Goal: Check status: Check status

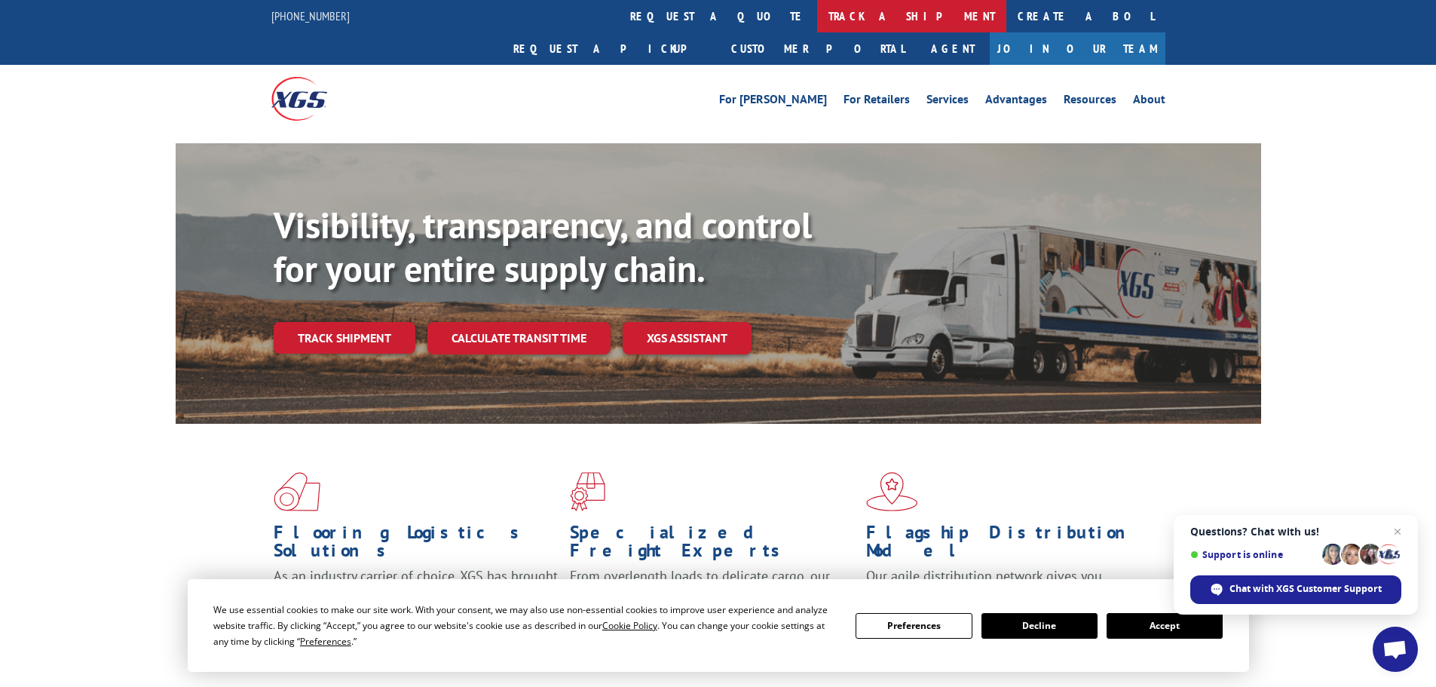
click at [817, 17] on link "track a shipment" at bounding box center [911, 16] width 189 height 32
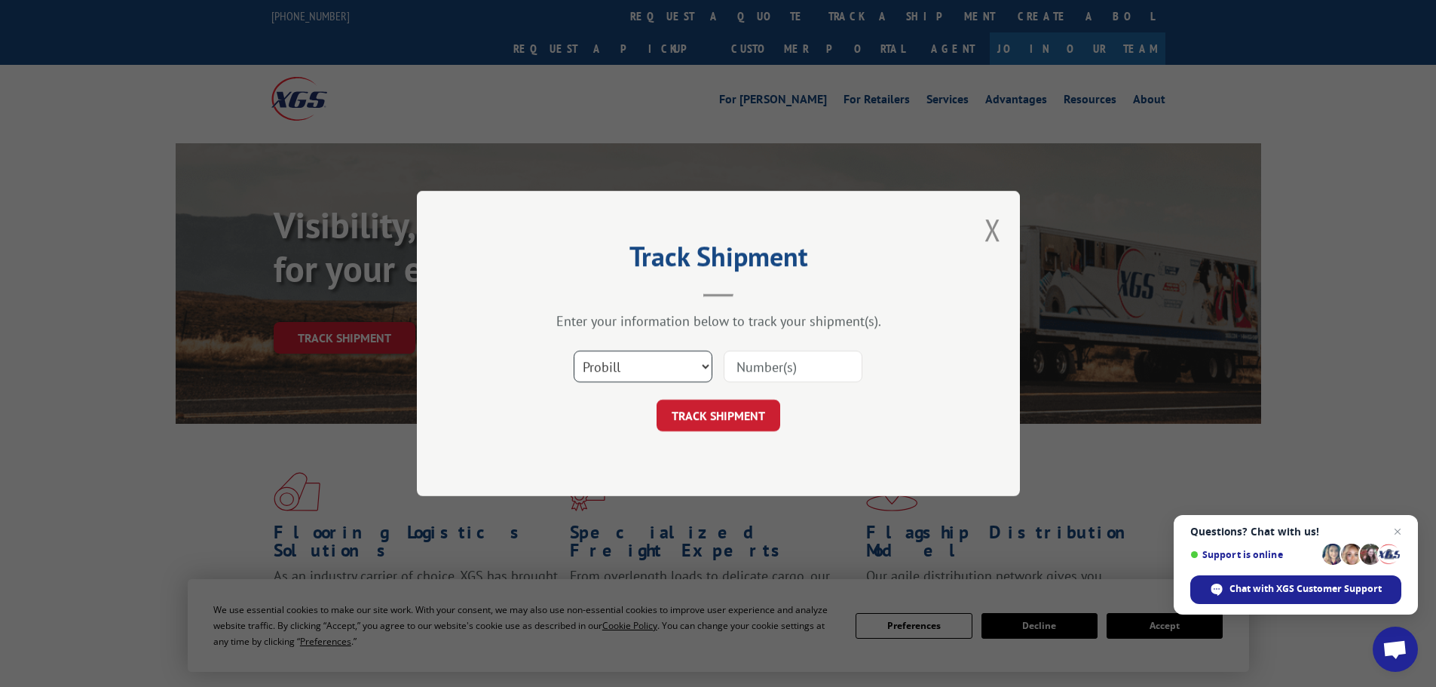
click at [709, 365] on select "Select category... Probill BOL PO" at bounding box center [643, 367] width 139 height 32
select select "bol"
click at [574, 351] on select "Select category... Probill BOL PO" at bounding box center [643, 367] width 139 height 32
click at [759, 366] on input at bounding box center [793, 367] width 139 height 32
type input "18807392"
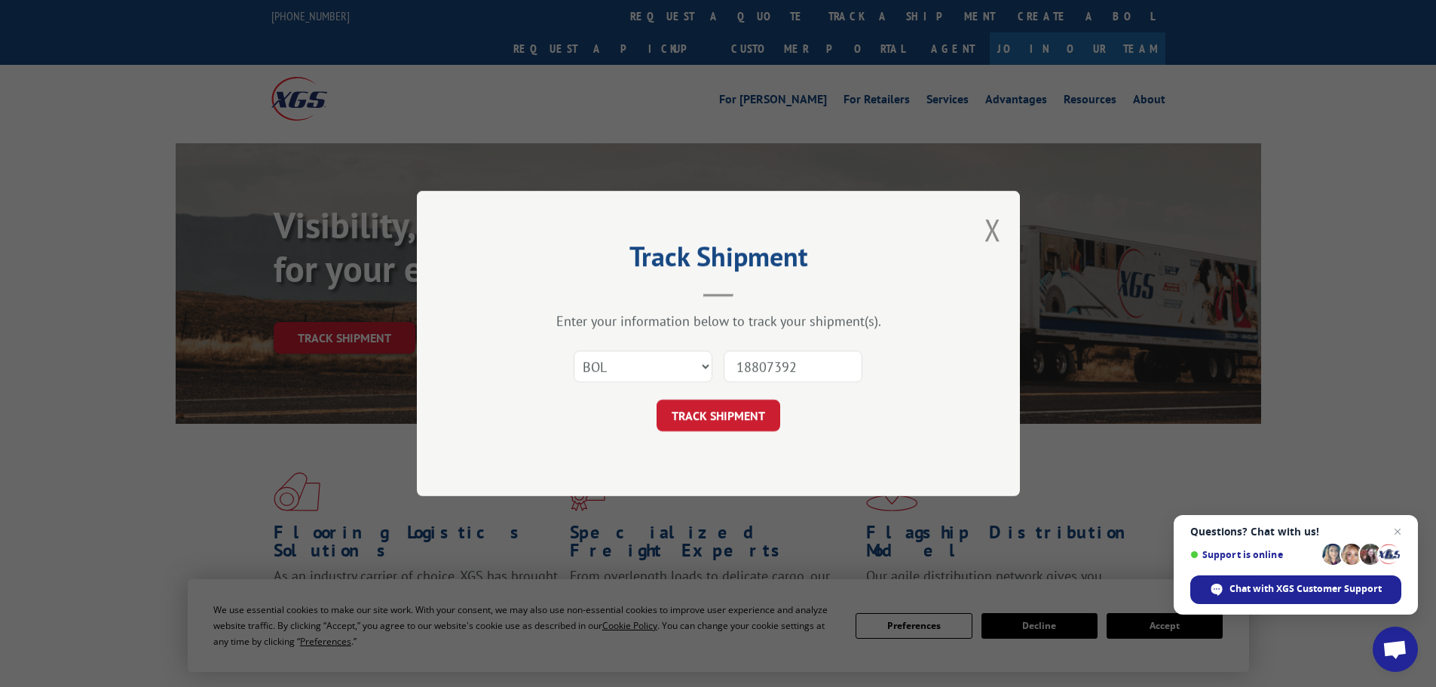
click button "TRACK SHIPMENT" at bounding box center [719, 416] width 124 height 32
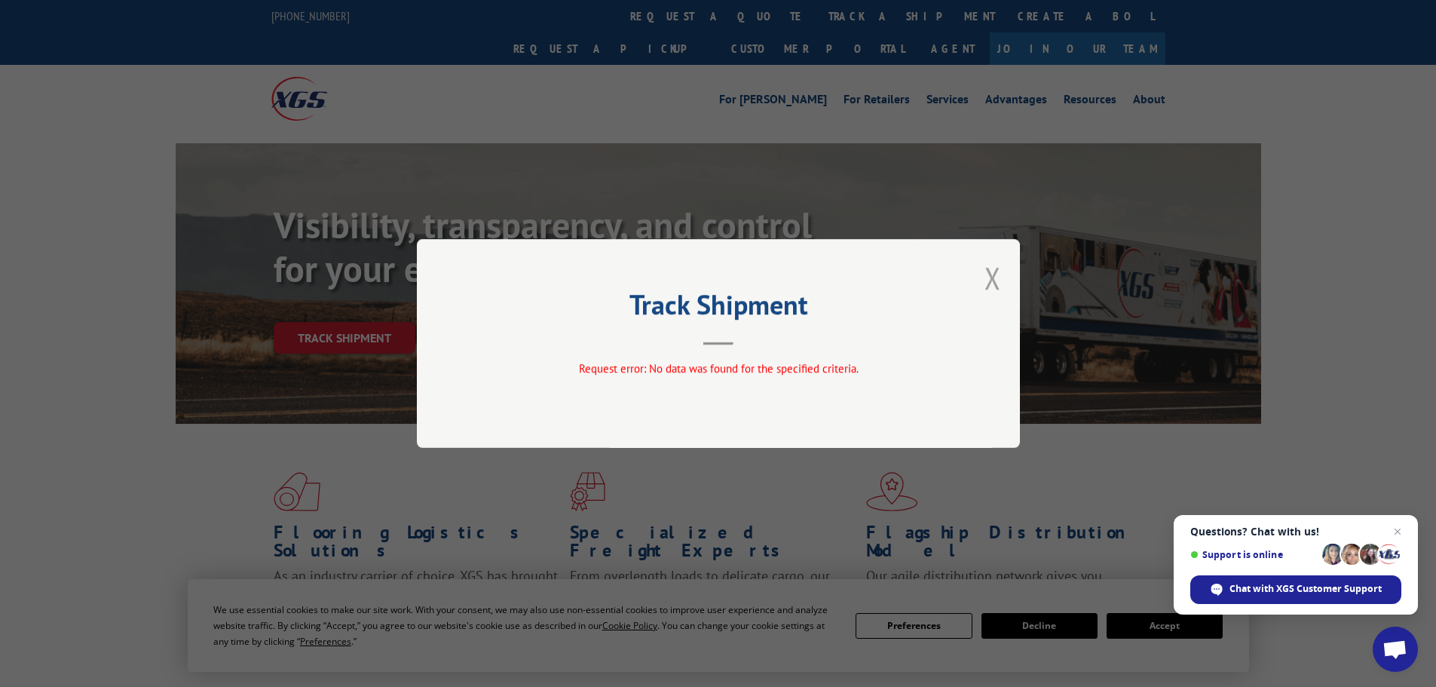
click at [993, 280] on button "Close modal" at bounding box center [993, 278] width 17 height 40
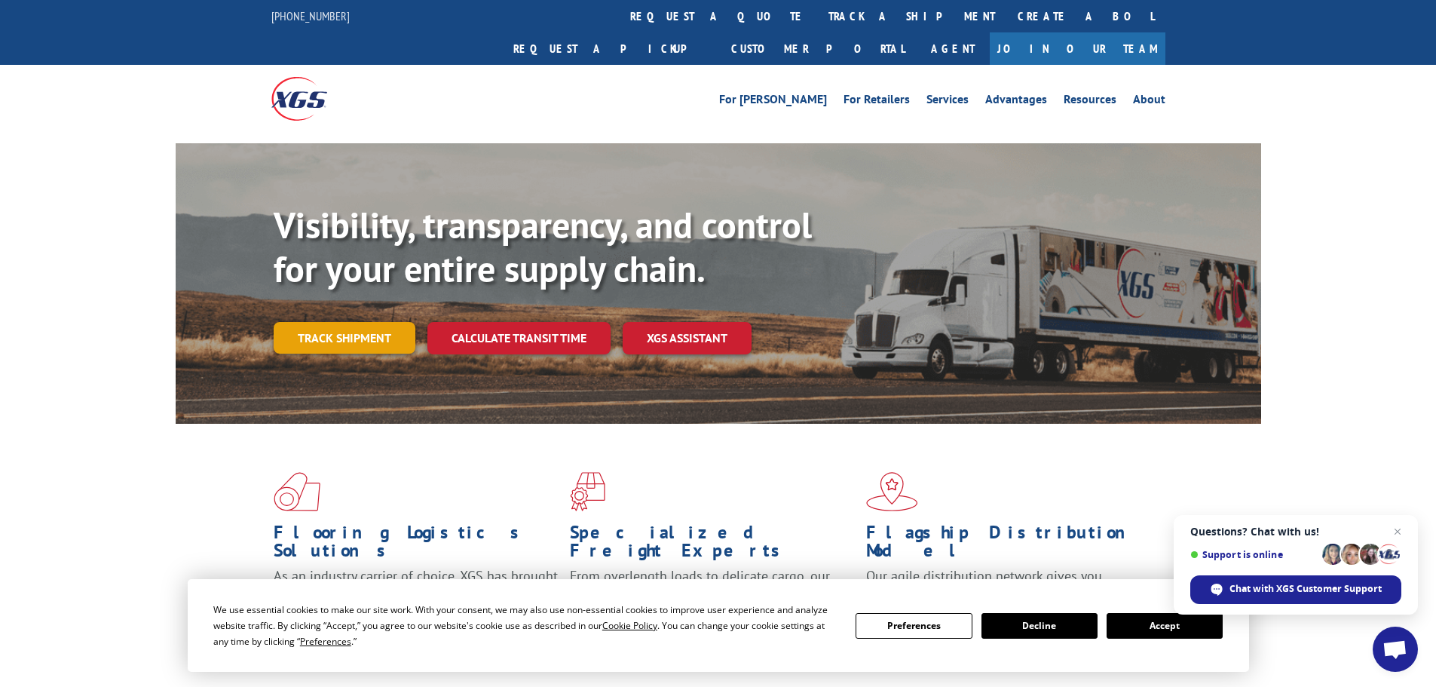
click at [358, 322] on link "Track shipment" at bounding box center [345, 338] width 142 height 32
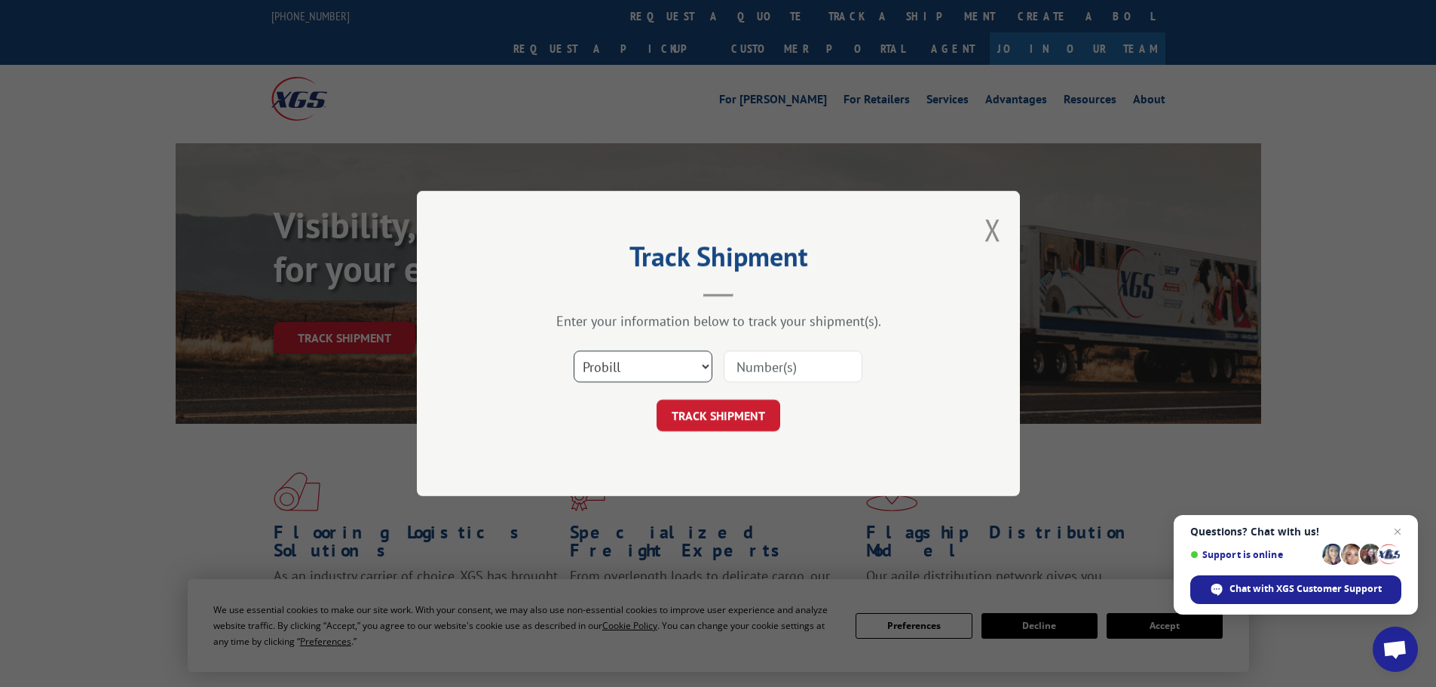
click at [701, 364] on select "Select category... Probill BOL PO" at bounding box center [643, 367] width 139 height 32
select select "bol"
click at [574, 351] on select "Select category... Probill BOL PO" at bounding box center [643, 367] width 139 height 32
click at [786, 368] on input at bounding box center [793, 367] width 139 height 32
type input "990656"
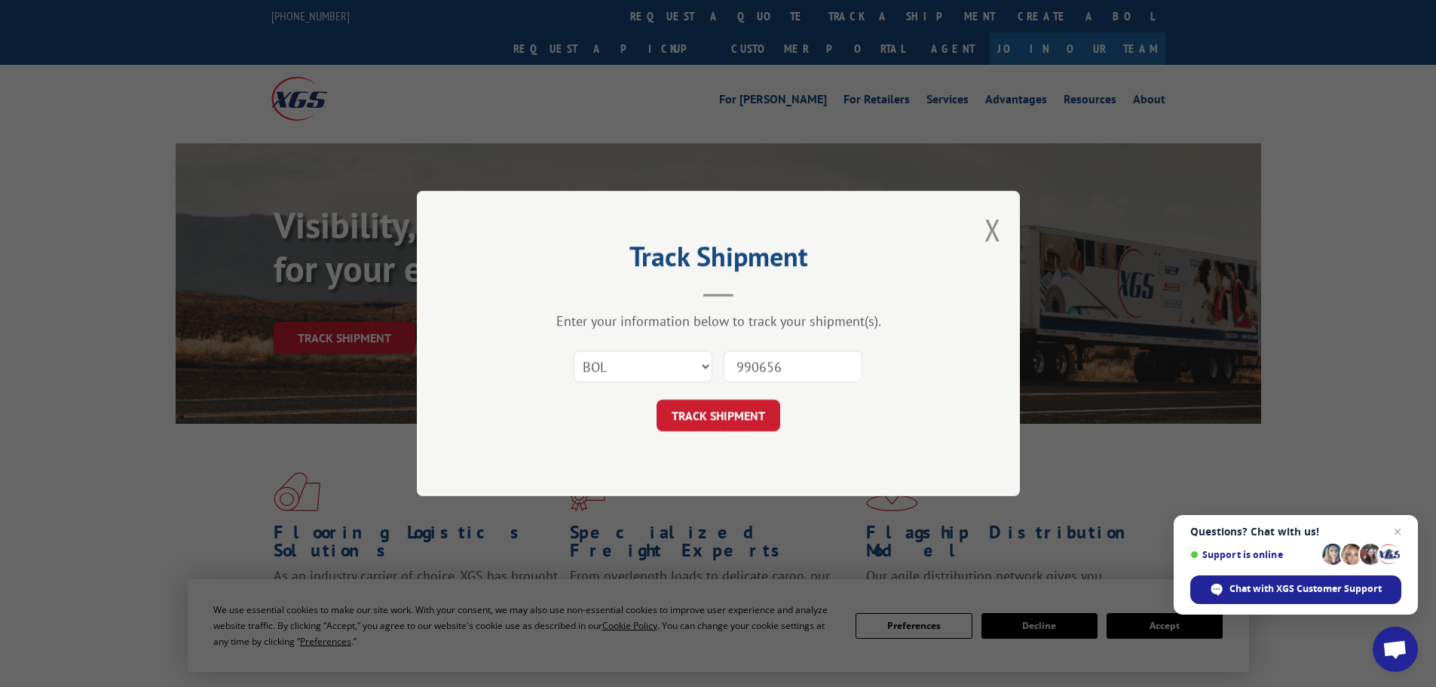
click button "TRACK SHIPMENT" at bounding box center [719, 416] width 124 height 32
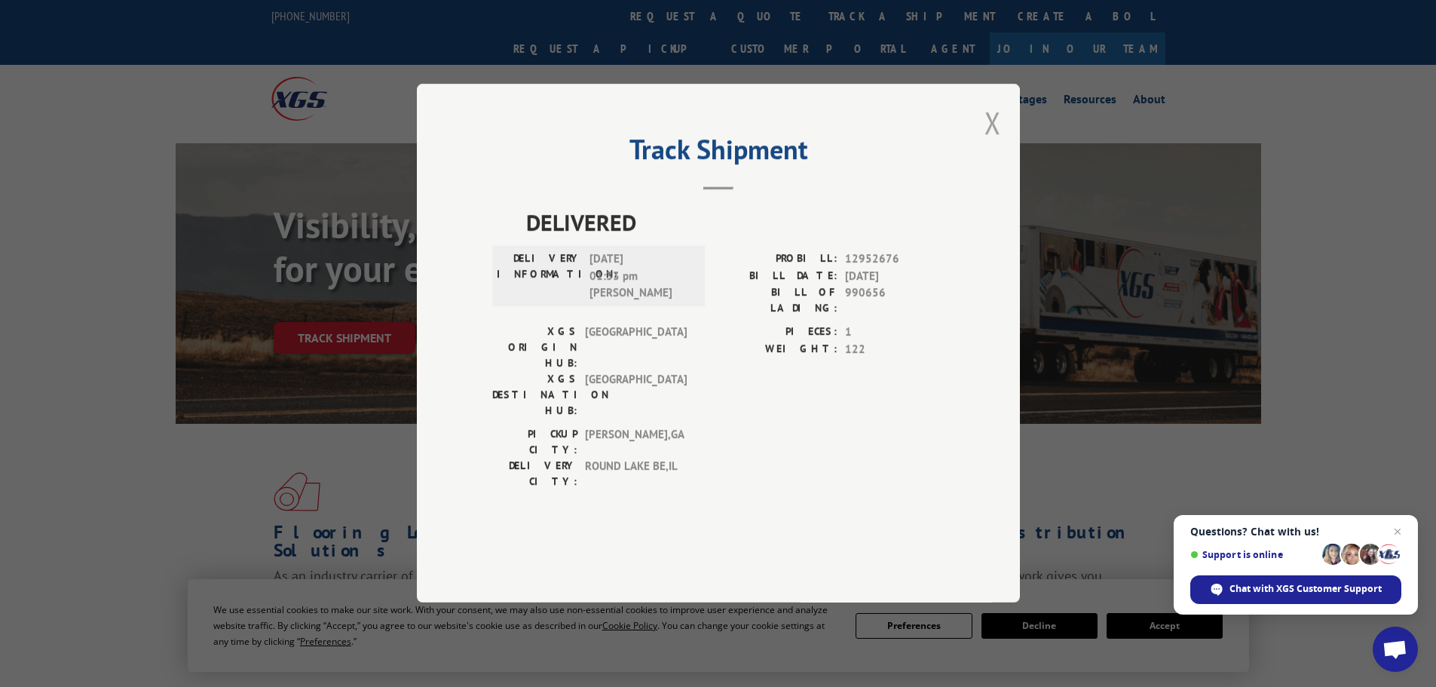
click at [992, 142] on button "Close modal" at bounding box center [993, 123] width 17 height 40
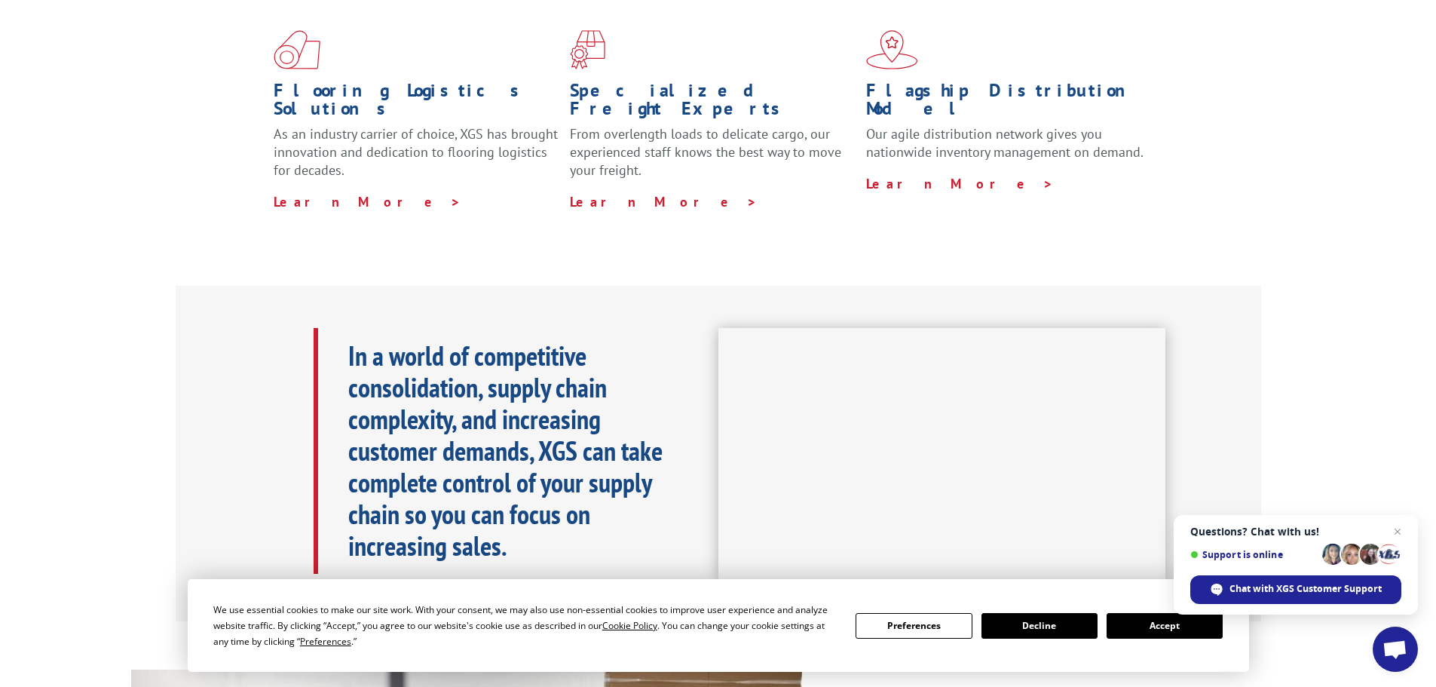
scroll to position [452, 0]
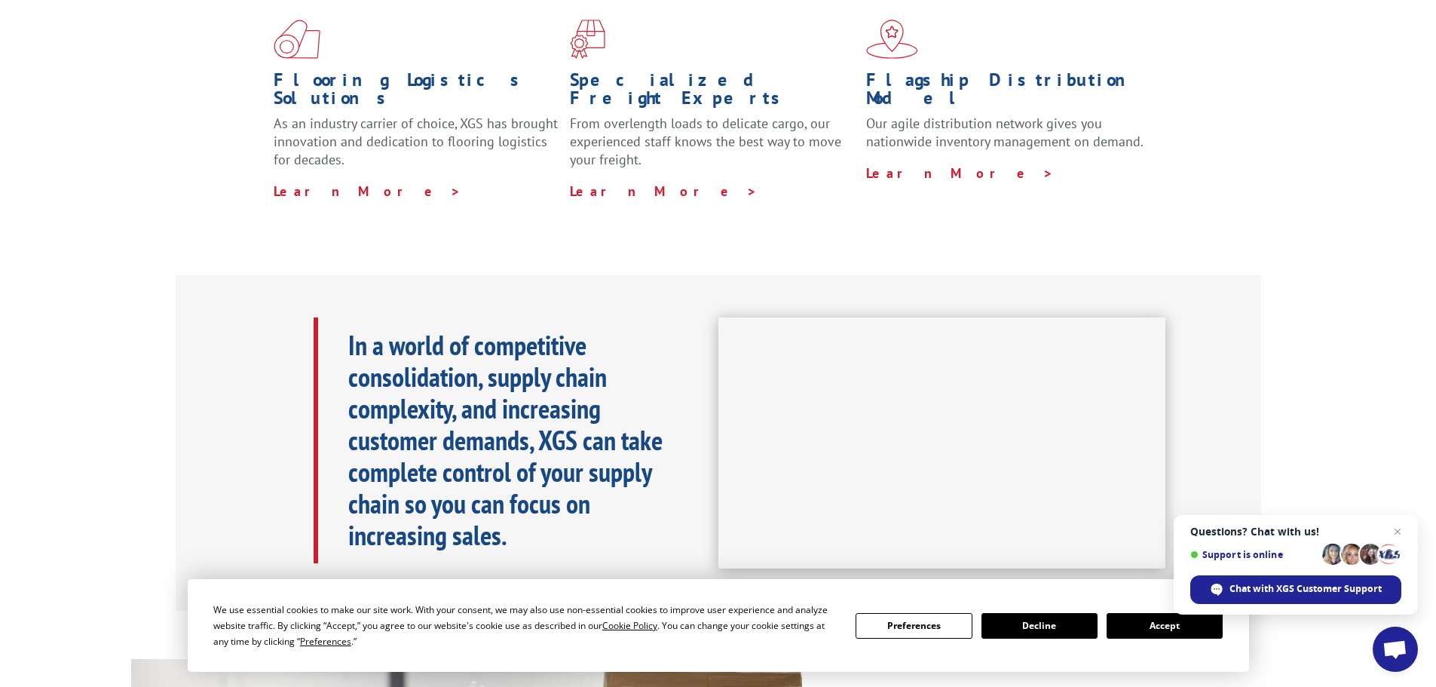
click at [1061, 630] on button "Decline" at bounding box center [1040, 626] width 116 height 26
